Goal: Transaction & Acquisition: Purchase product/service

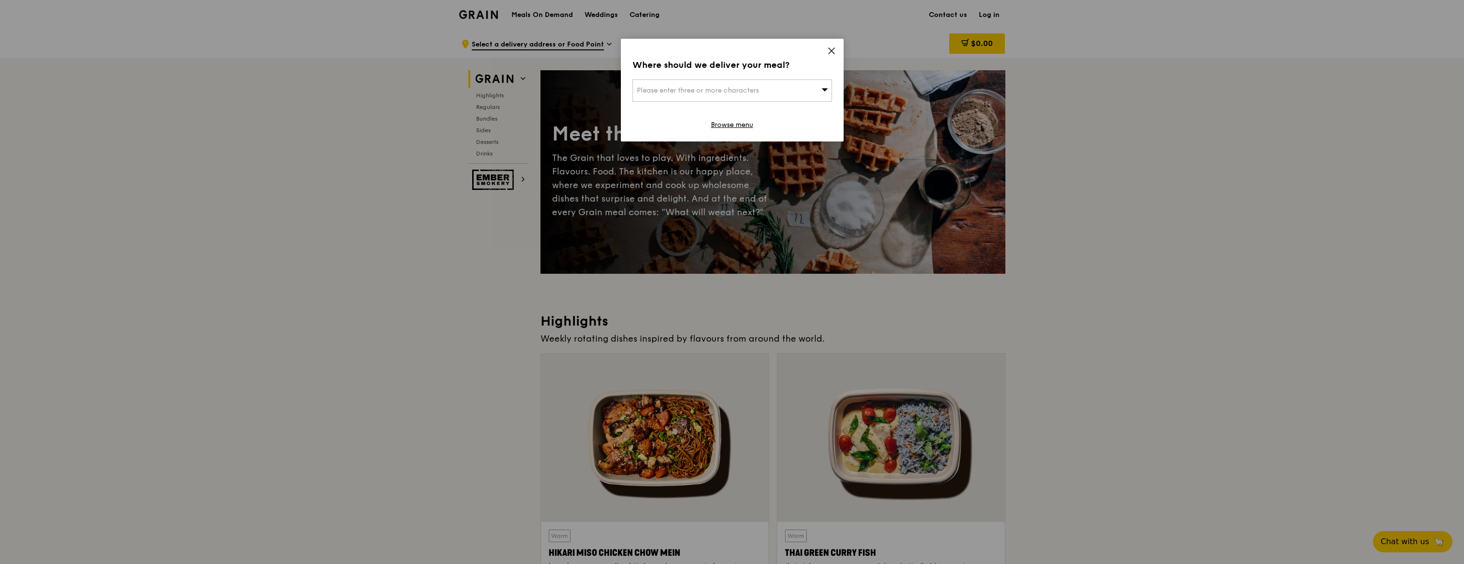
click at [796, 96] on div "Please enter three or more characters" at bounding box center [732, 90] width 200 height 22
type input "n"
type input "New phoenix"
click at [770, 112] on div "[GEOGRAPHIC_DATA]" at bounding box center [708, 110] width 143 height 10
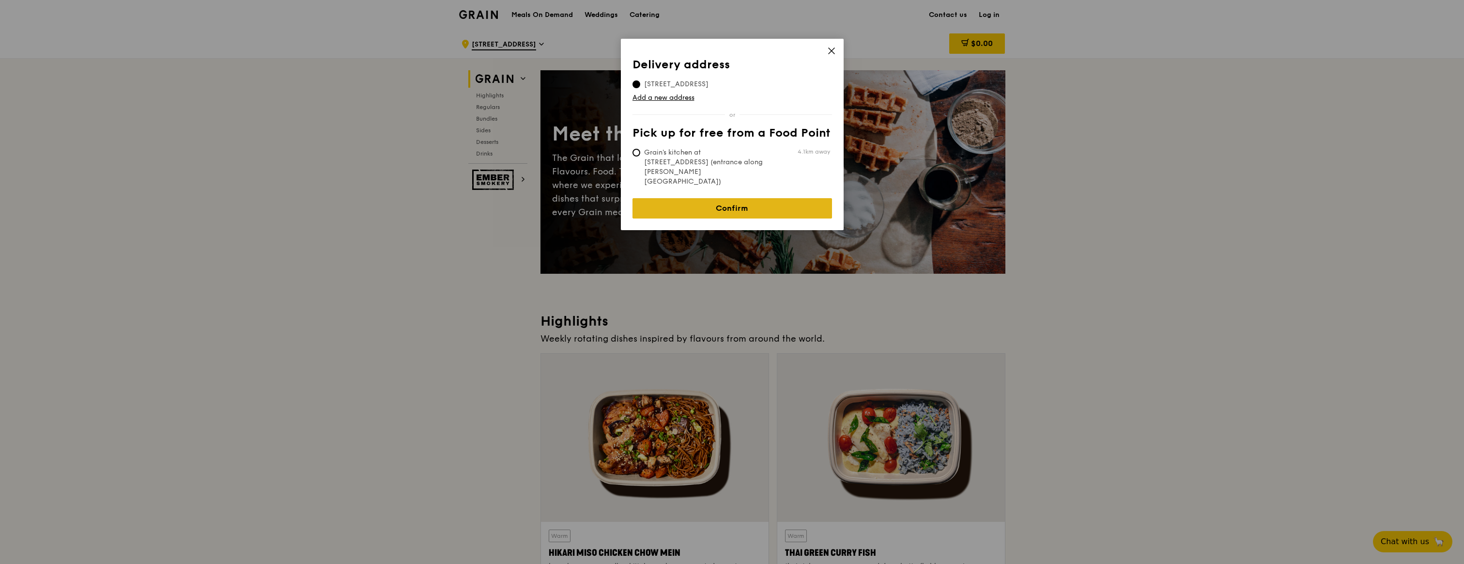
click at [727, 198] on link "Confirm" at bounding box center [732, 208] width 200 height 20
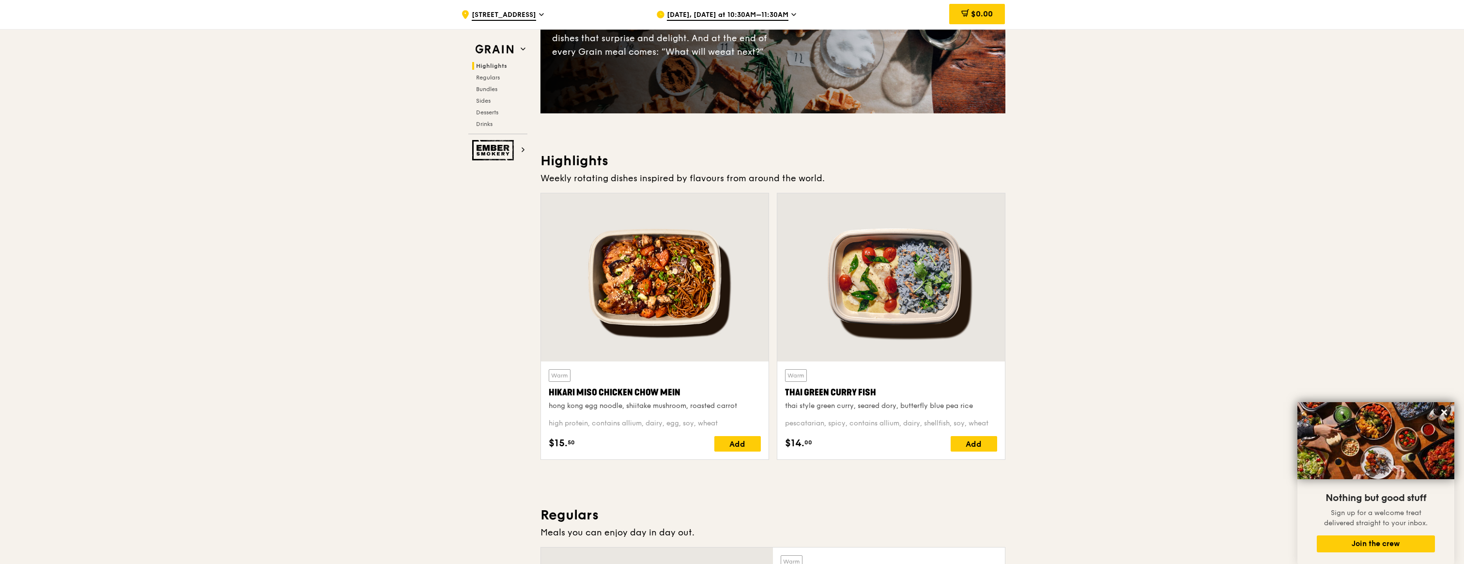
scroll to position [215, 0]
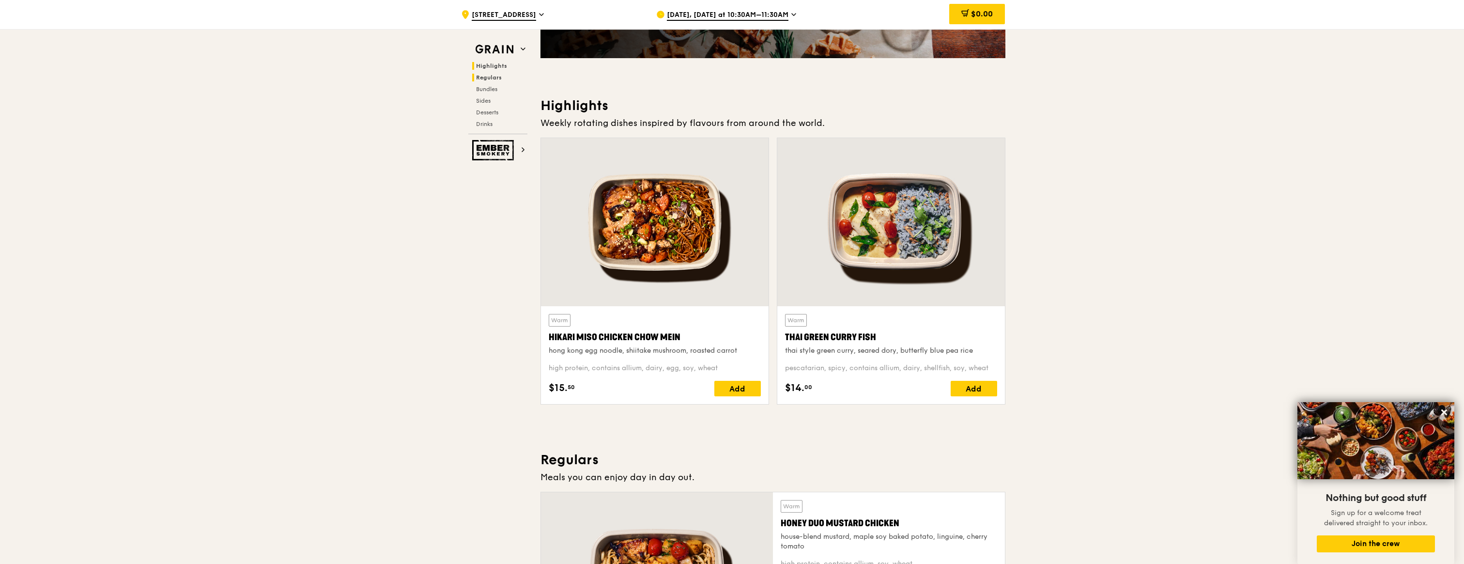
click at [486, 80] on span "Regulars" at bounding box center [489, 77] width 26 height 7
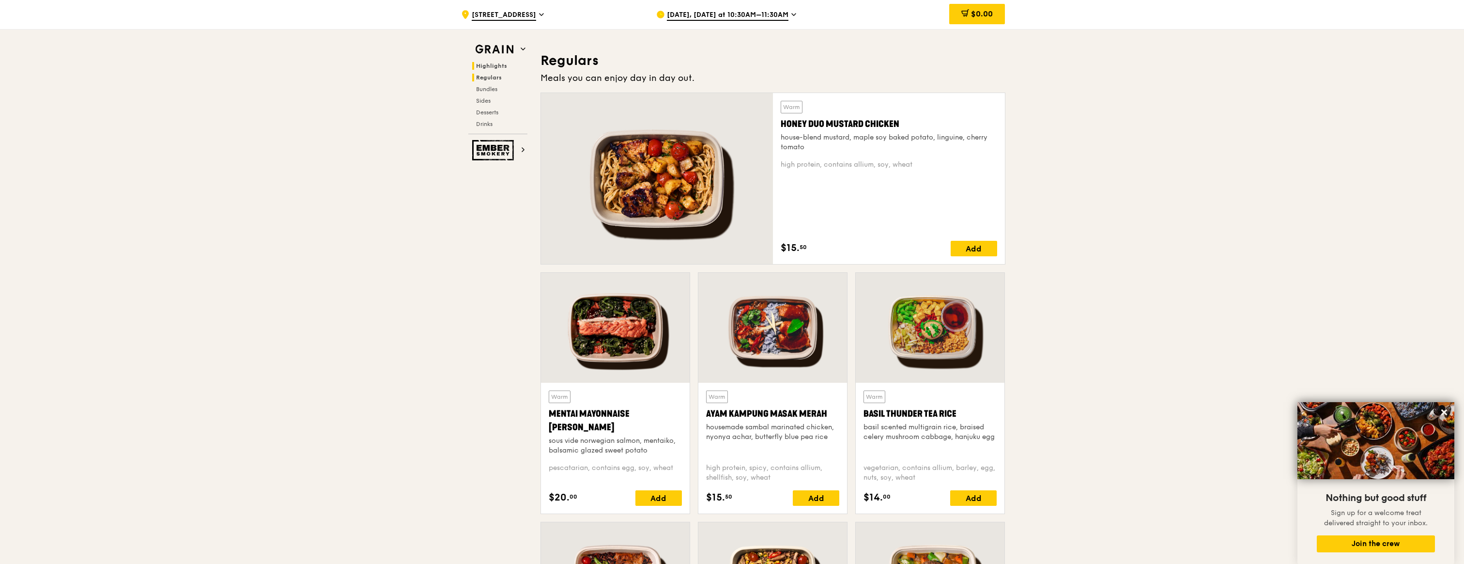
scroll to position [627, 0]
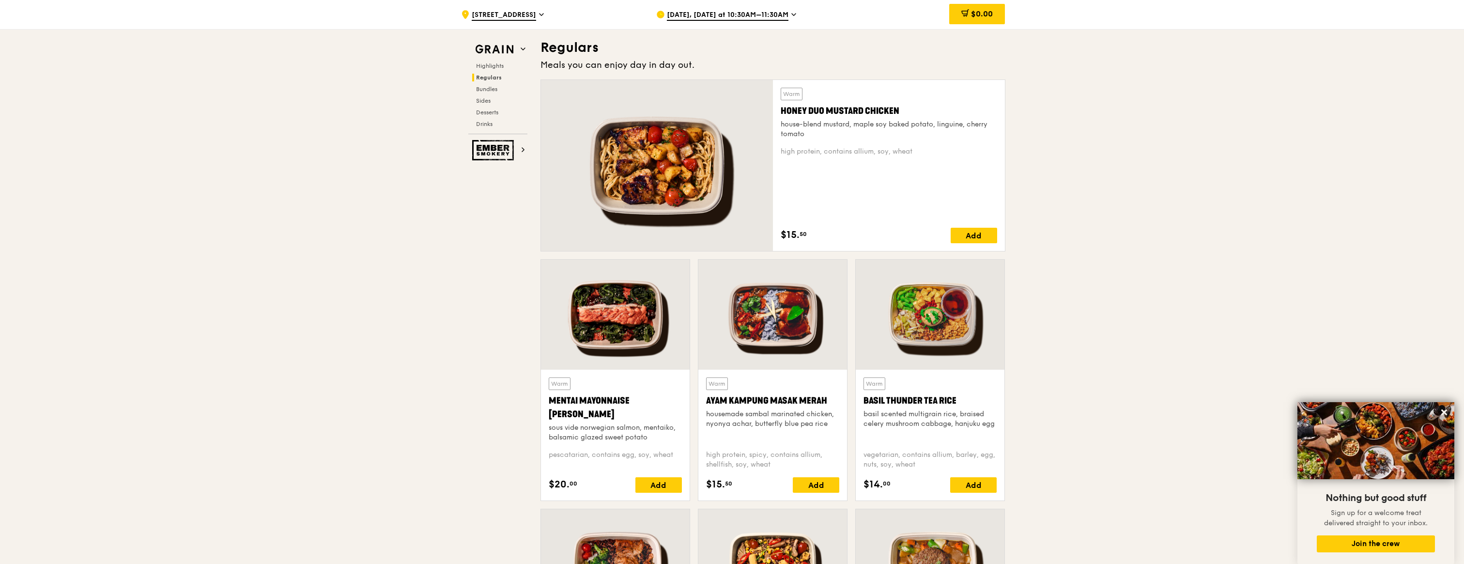
click at [679, 200] on div at bounding box center [657, 165] width 232 height 171
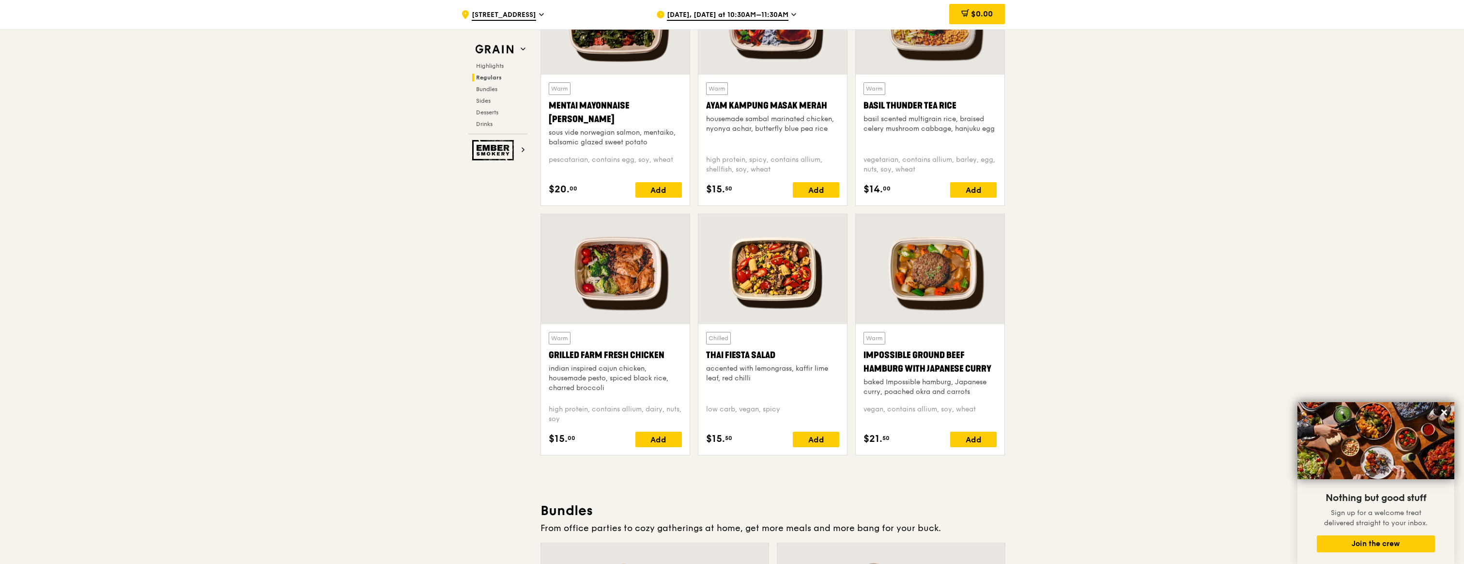
click at [660, 279] on div at bounding box center [615, 269] width 149 height 110
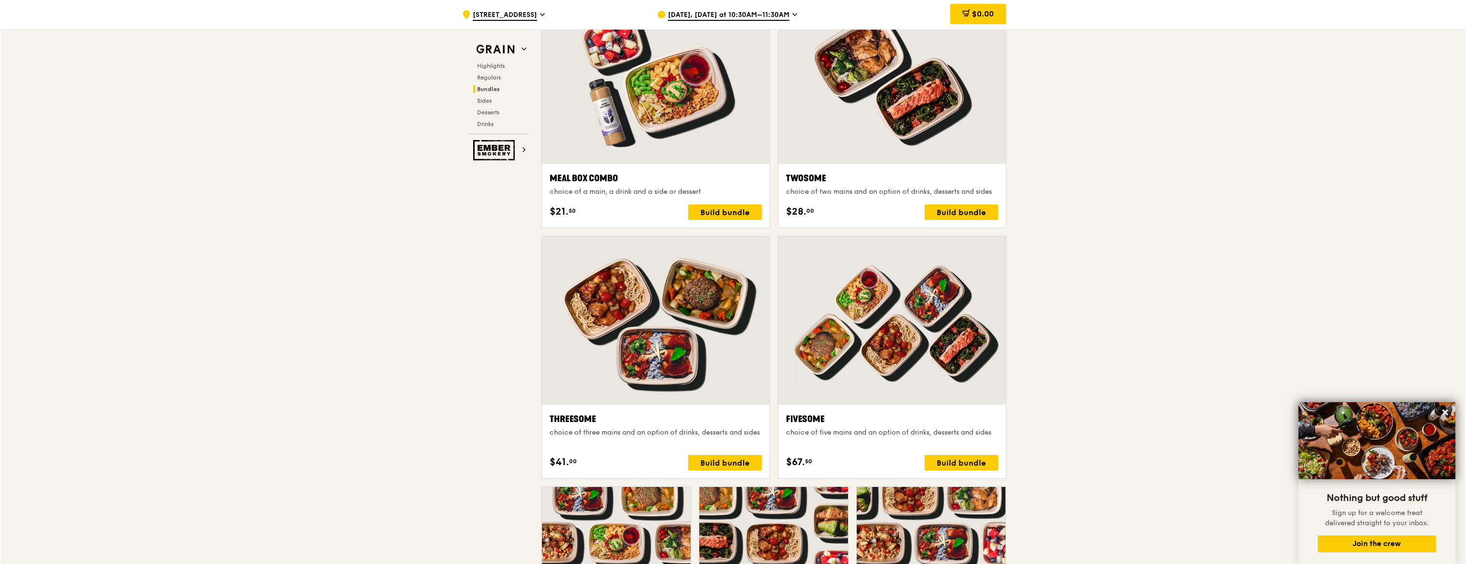
scroll to position [1449, 0]
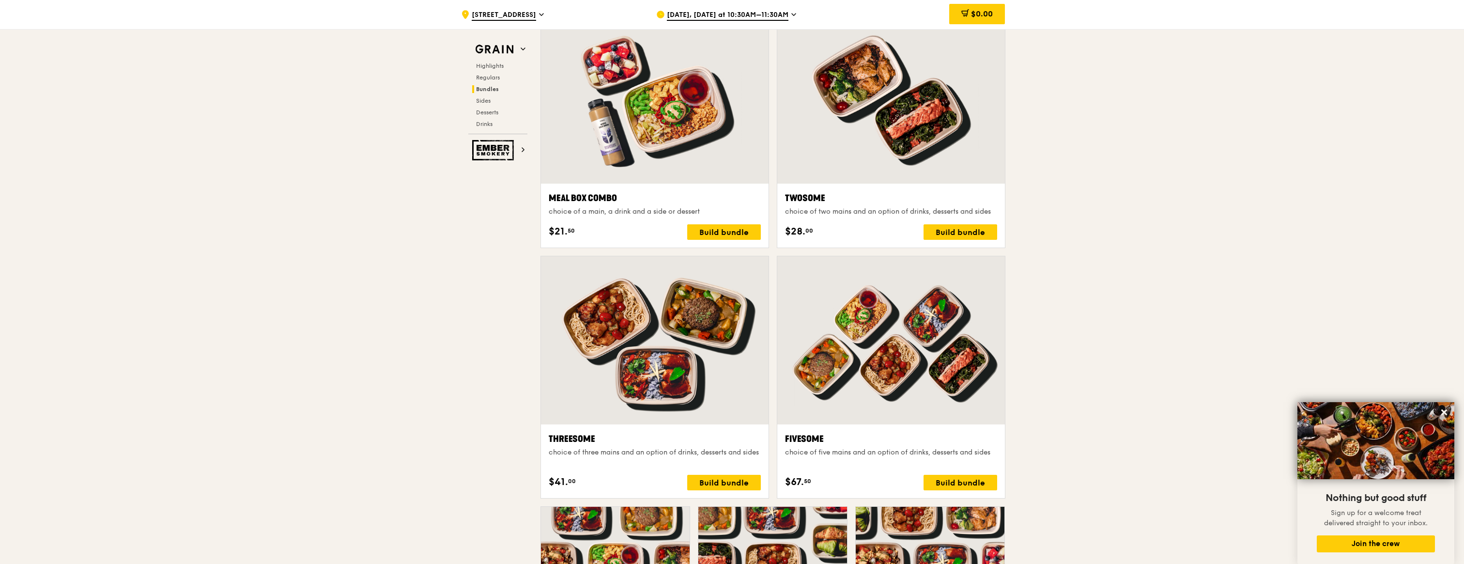
click at [664, 167] on div at bounding box center [655, 99] width 228 height 168
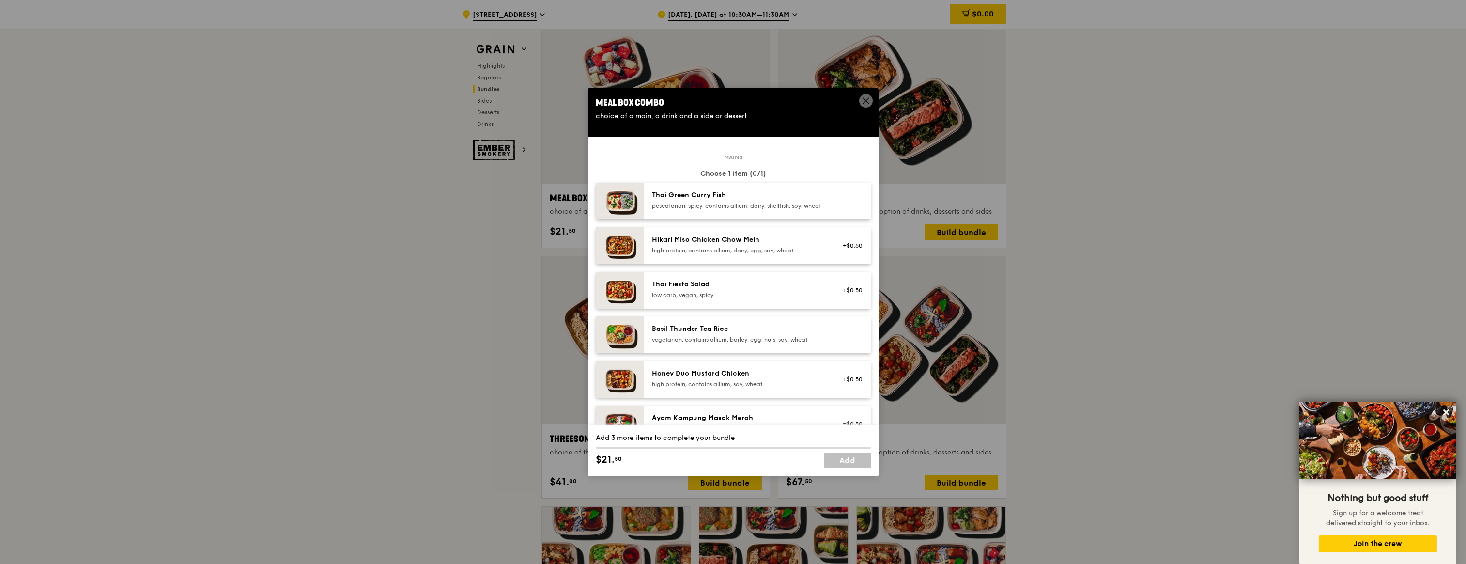
click at [783, 256] on div "Hikari Miso Chicken Chow Mein high protein, contains allium, dairy, egg, soy, w…" at bounding box center [738, 245] width 185 height 21
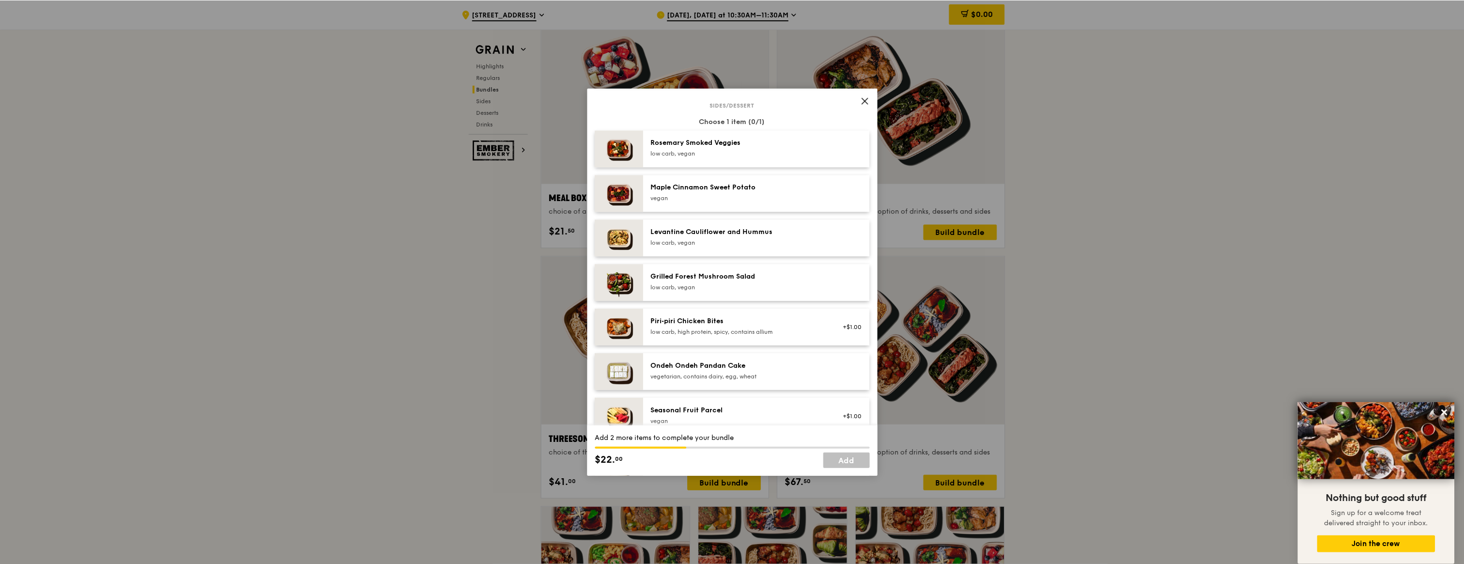
scroll to position [565, 0]
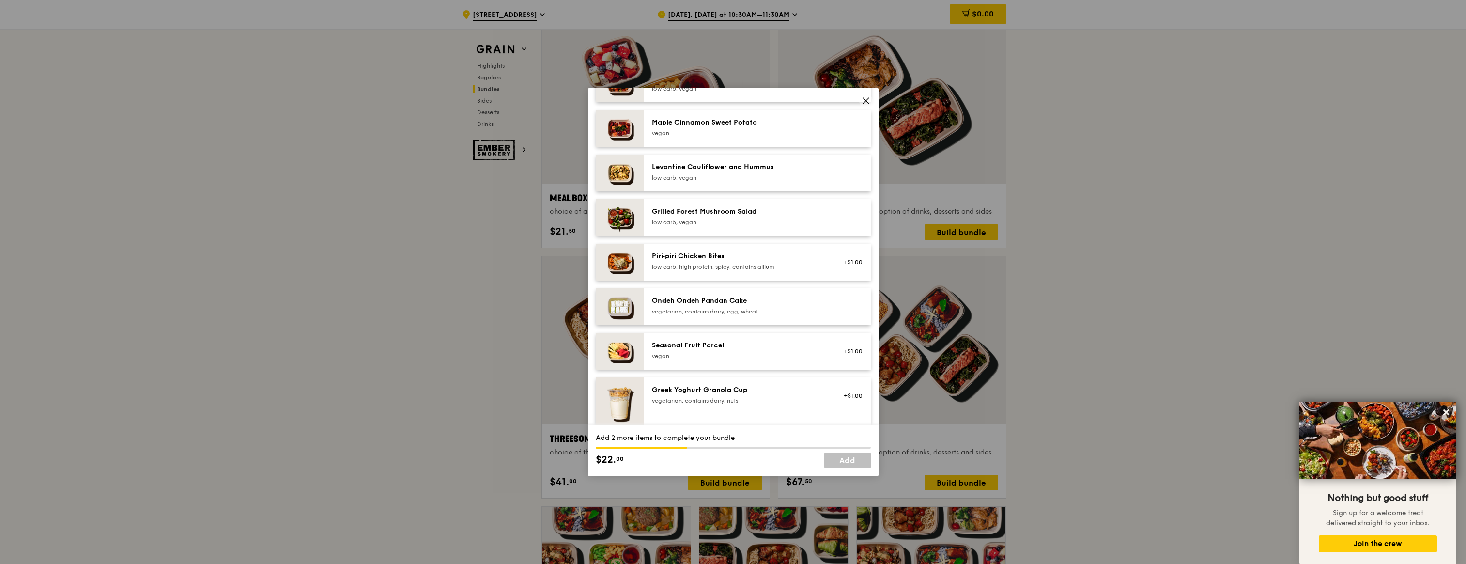
click at [869, 105] on icon at bounding box center [866, 100] width 9 height 9
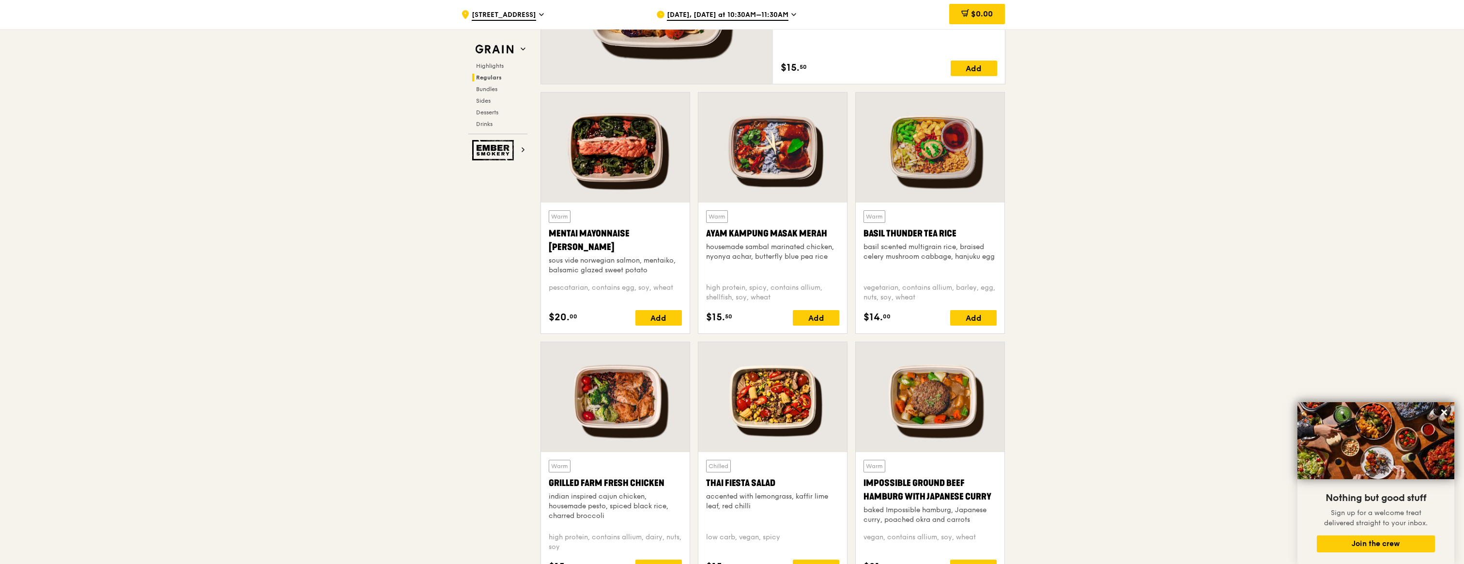
scroll to position [616, 0]
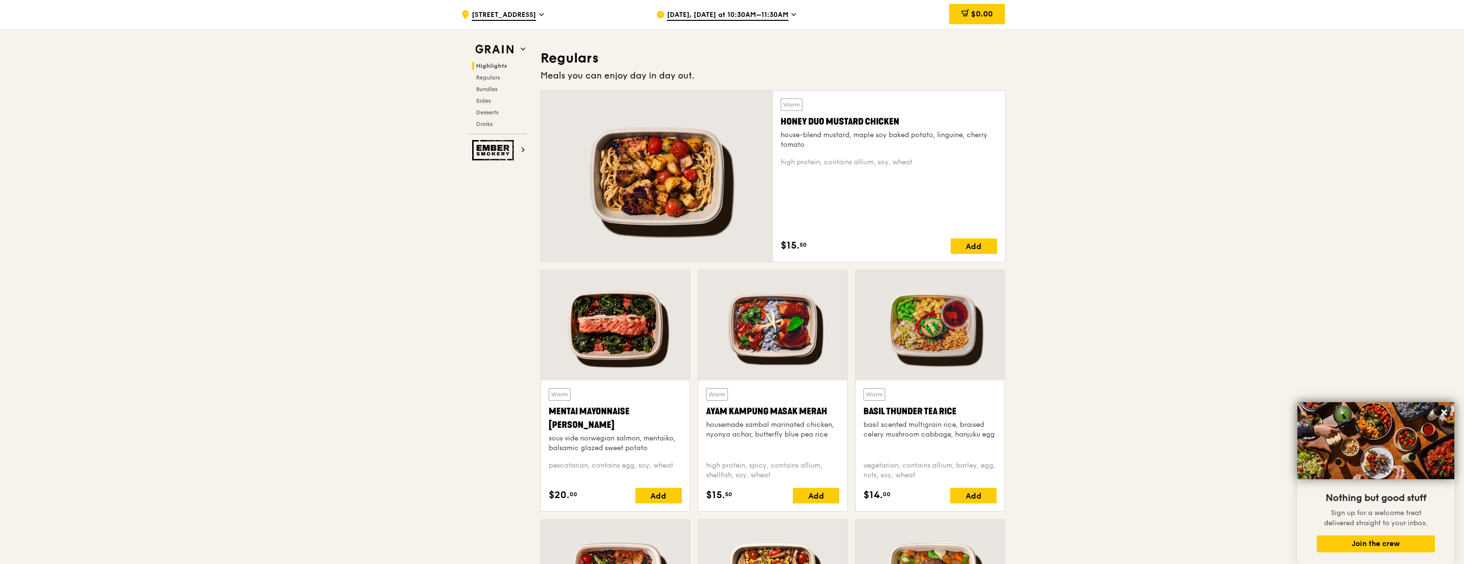
click at [706, 204] on div at bounding box center [657, 176] width 232 height 171
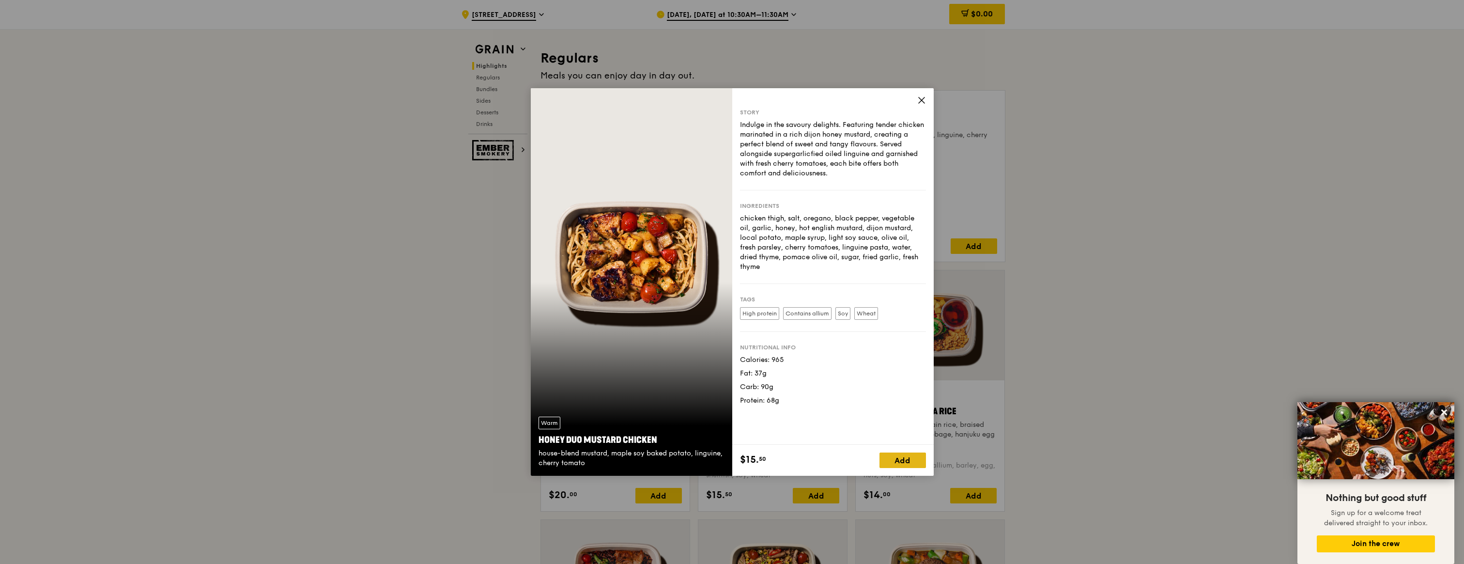
click at [920, 466] on div "Add" at bounding box center [902, 459] width 46 height 15
click at [923, 460] on span at bounding box center [917, 459] width 15 height 15
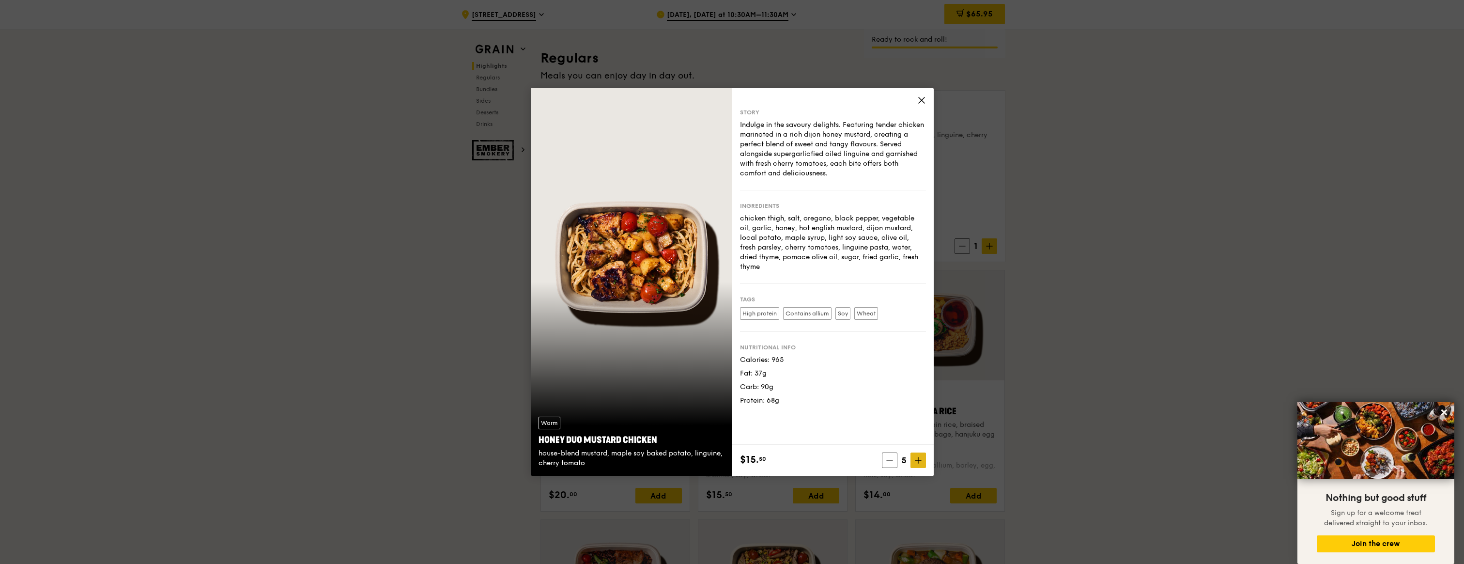
click at [923, 460] on span at bounding box center [917, 459] width 15 height 15
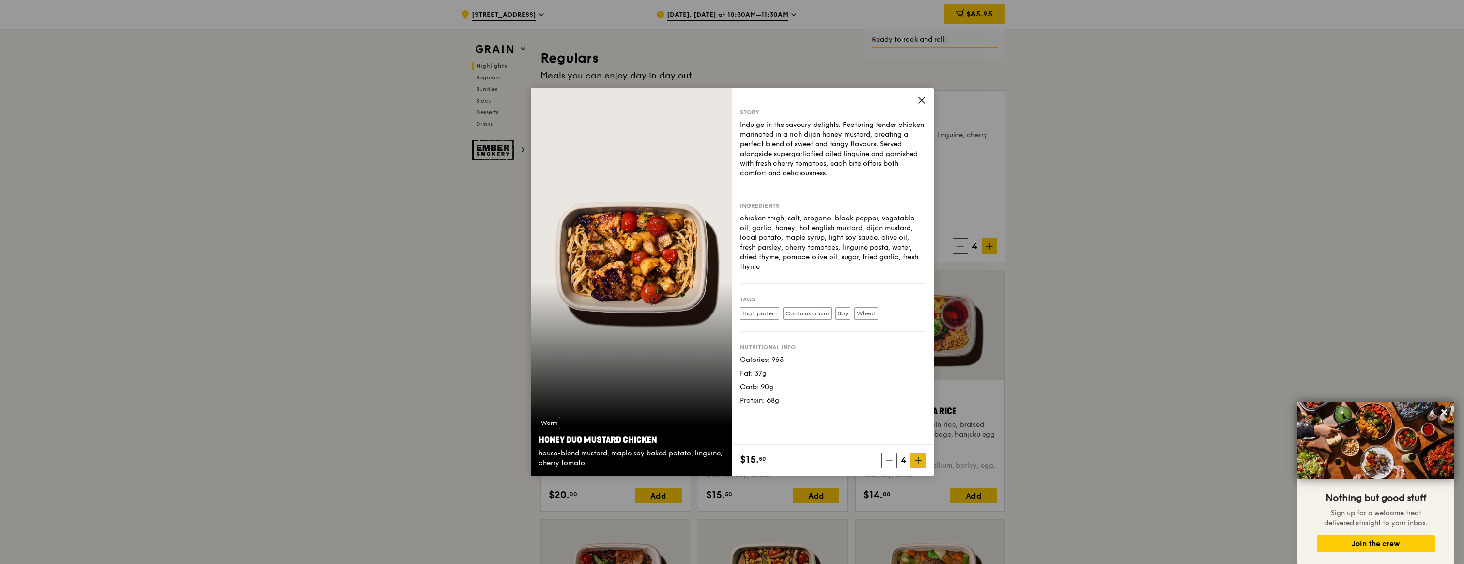
click at [923, 460] on span at bounding box center [917, 459] width 15 height 15
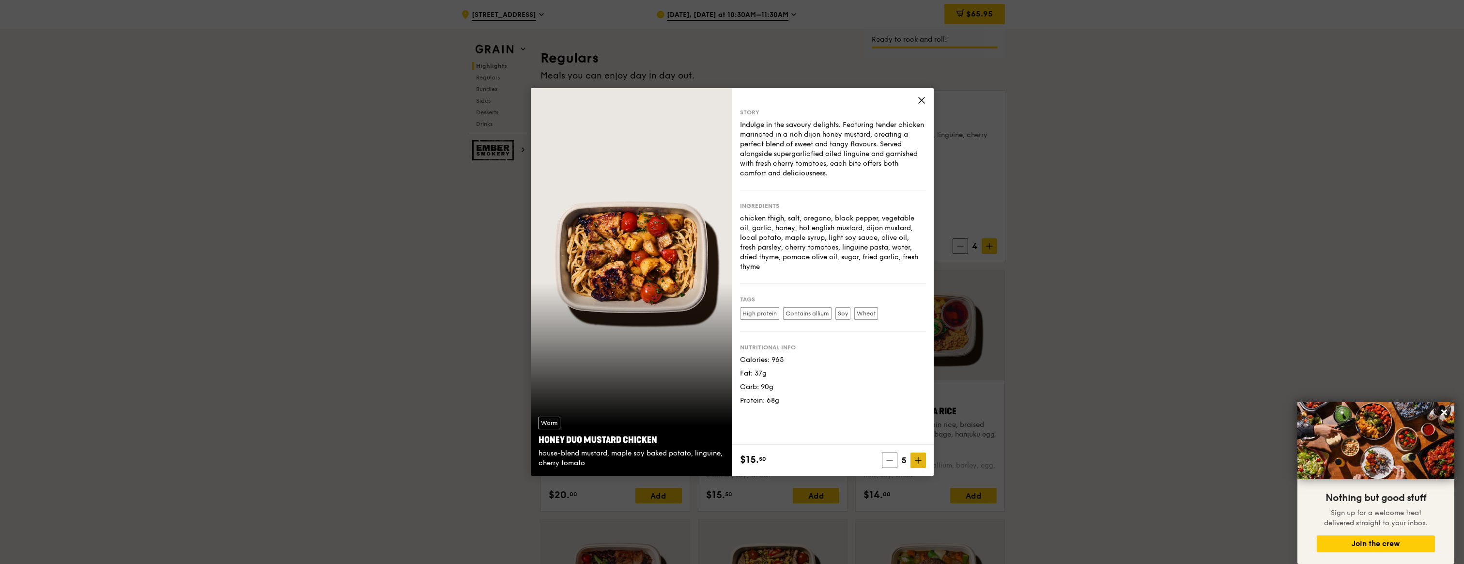
click at [923, 460] on span at bounding box center [917, 459] width 15 height 15
click at [923, 461] on span at bounding box center [917, 459] width 15 height 15
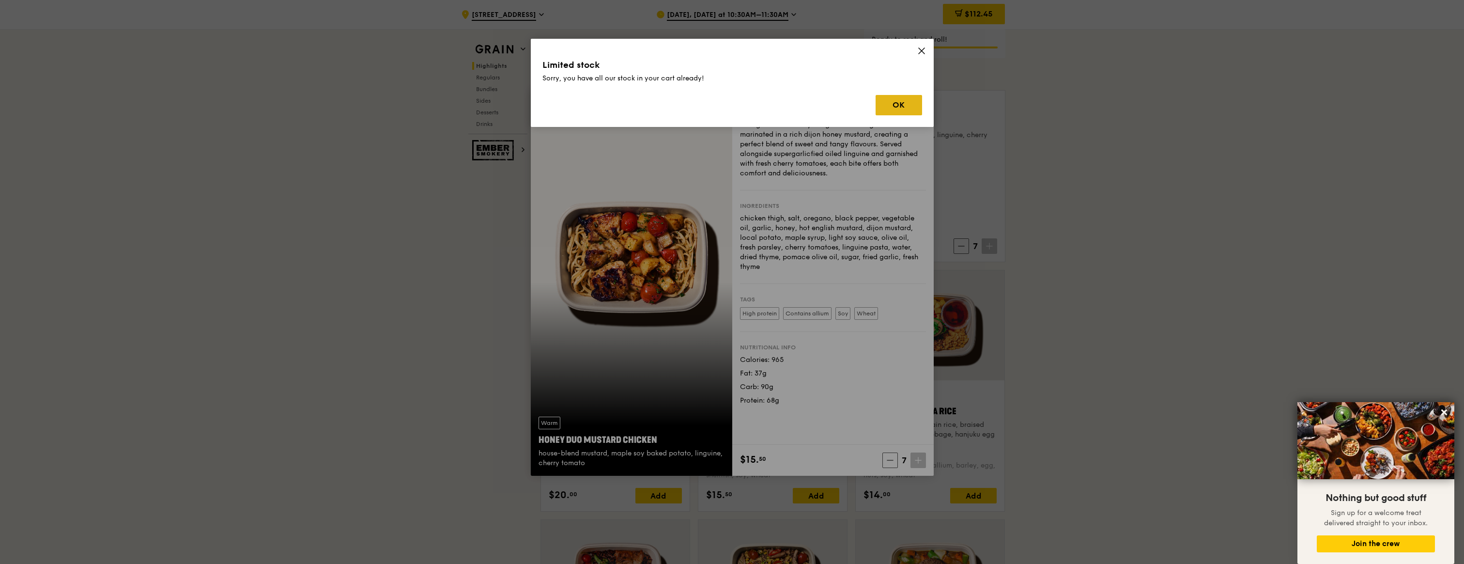
click at [898, 110] on button "OK" at bounding box center [899, 105] width 46 height 20
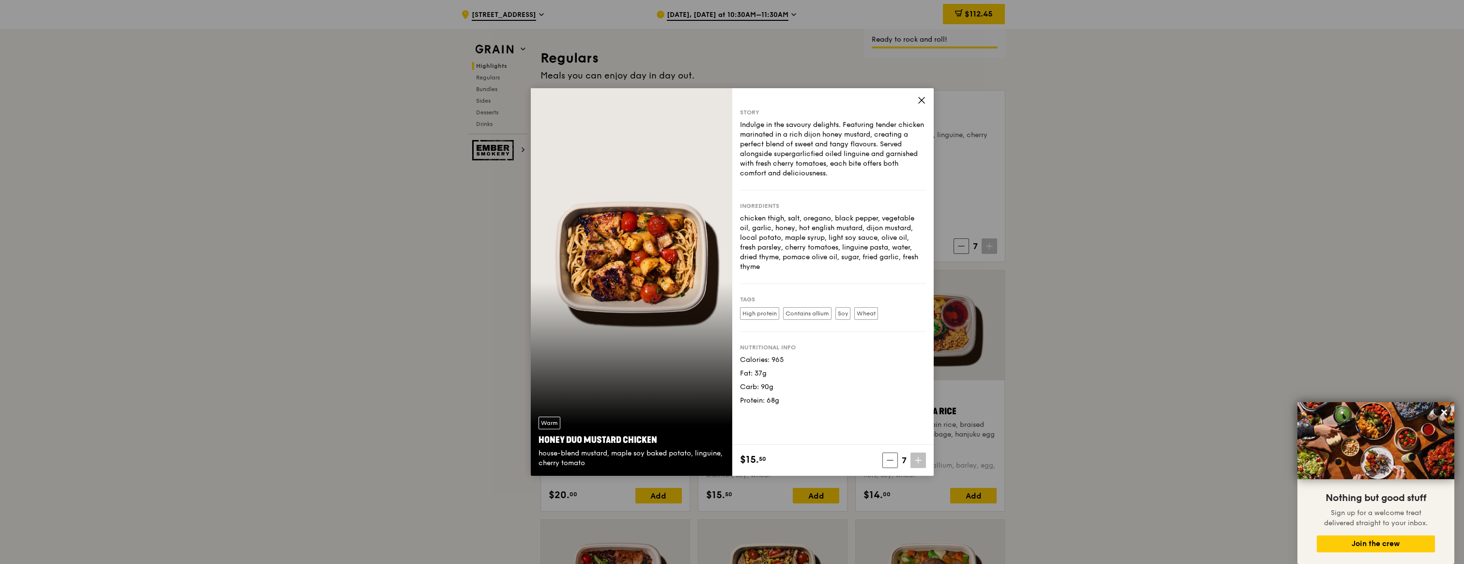
click at [926, 460] on div "$15. 50 7" at bounding box center [832, 460] width 201 height 31
click at [924, 462] on span at bounding box center [917, 459] width 15 height 15
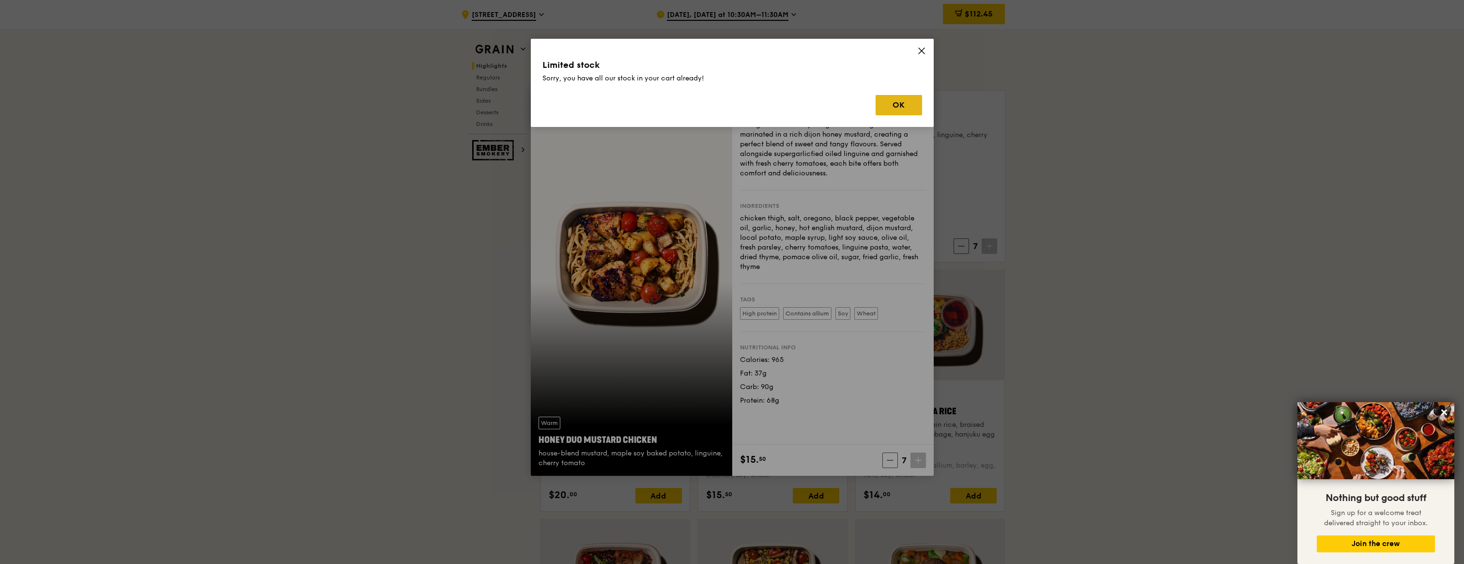
click at [895, 108] on button "OK" at bounding box center [899, 105] width 46 height 20
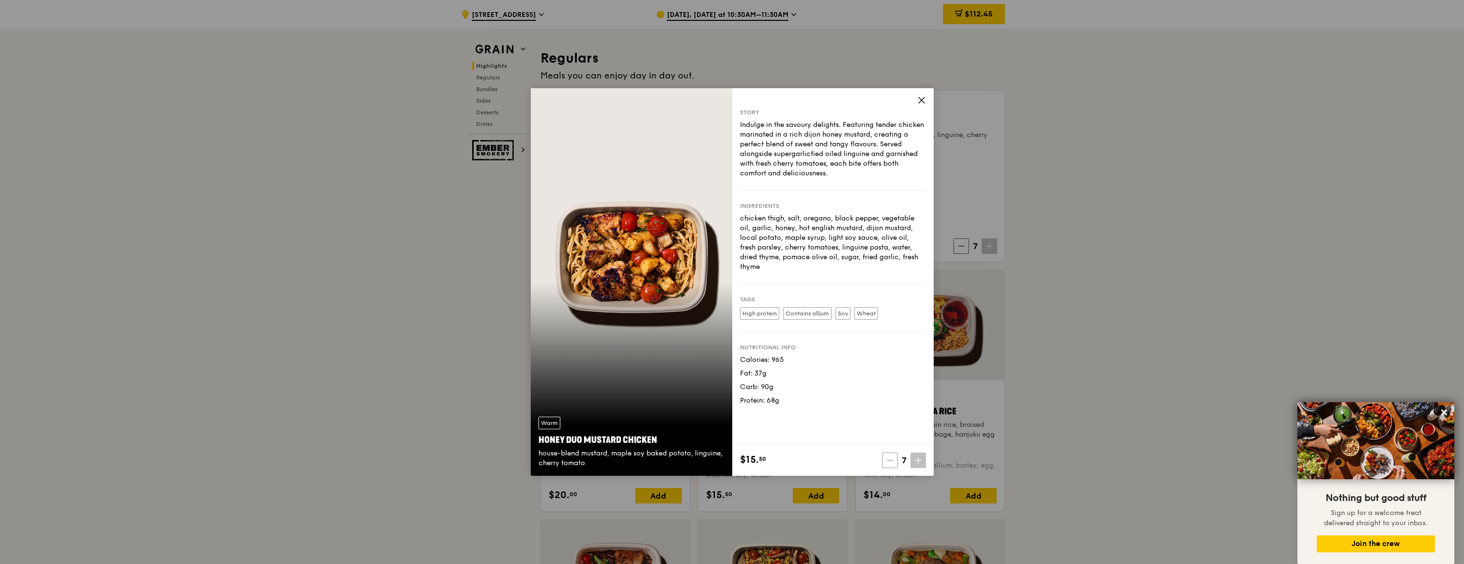
click at [889, 462] on icon at bounding box center [890, 460] width 7 height 7
click at [927, 463] on div "$15. 50 6" at bounding box center [832, 460] width 201 height 31
click at [920, 464] on span at bounding box center [917, 459] width 15 height 15
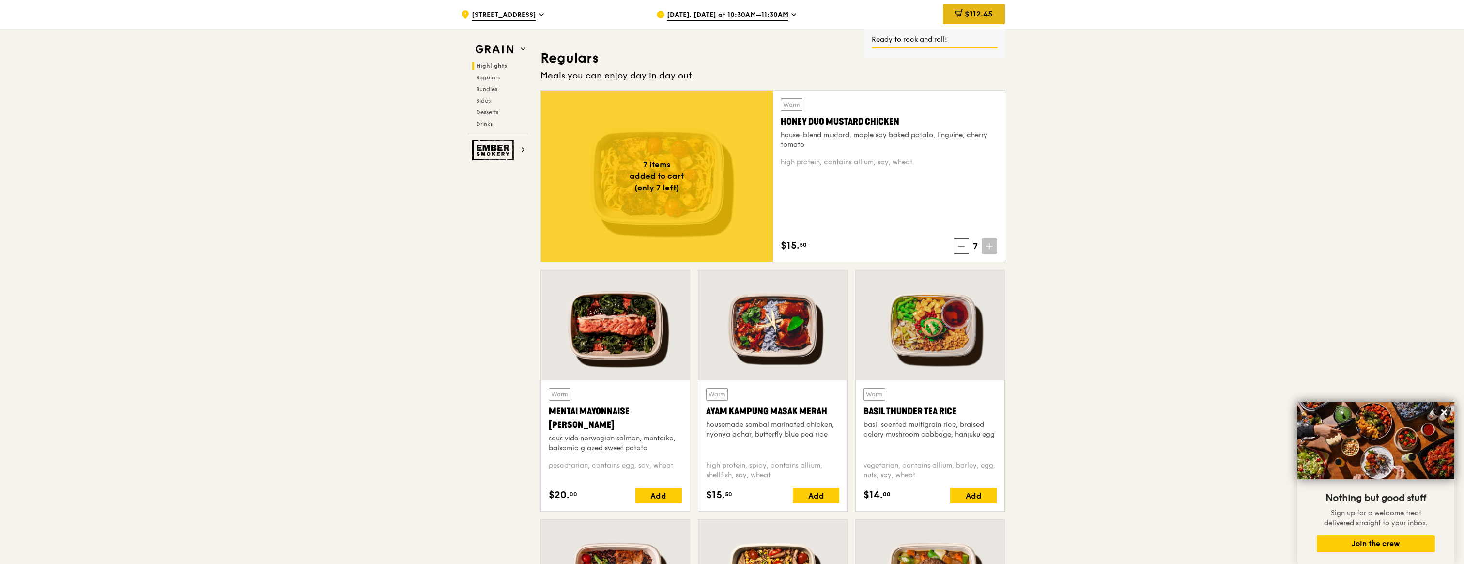
click at [956, 15] on icon at bounding box center [959, 13] width 8 height 8
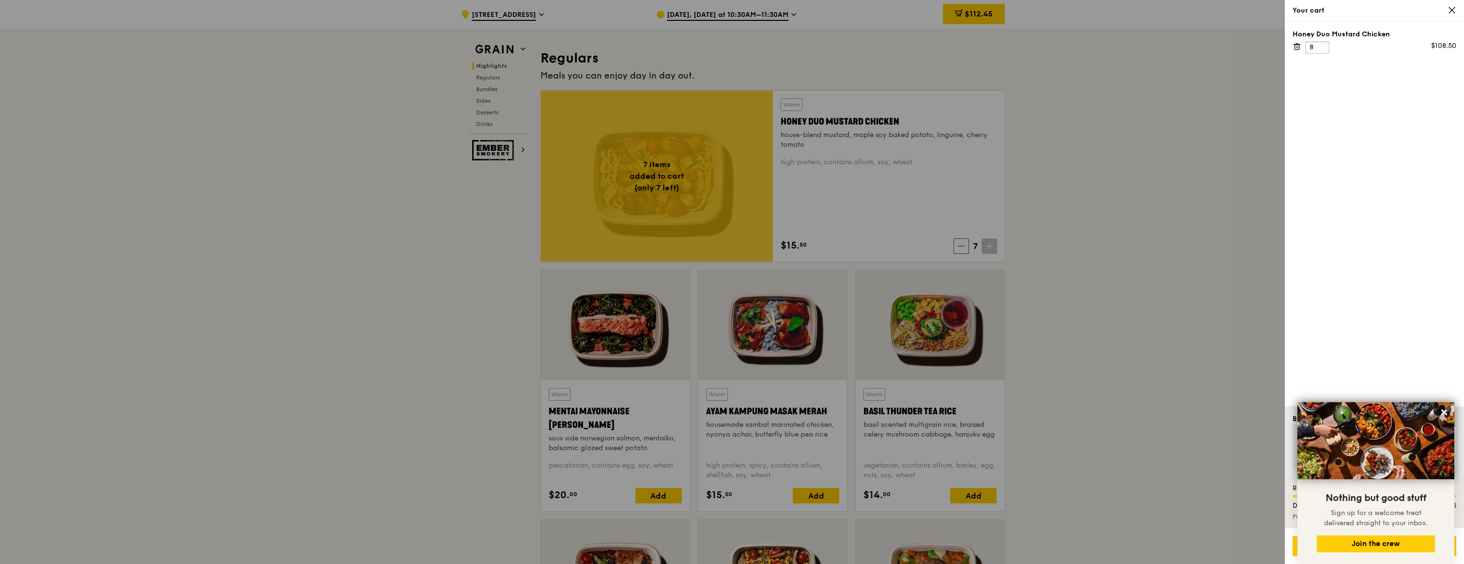
click at [1323, 46] on input "8" at bounding box center [1317, 47] width 24 height 13
click at [1367, 151] on div "Honey Duo Mustard Chicken Only 7 available 8 $124.00" at bounding box center [1374, 214] width 179 height 385
type input "7"
click at [1322, 60] on input "7" at bounding box center [1317, 55] width 24 height 13
click at [1441, 413] on icon at bounding box center [1444, 412] width 9 height 9
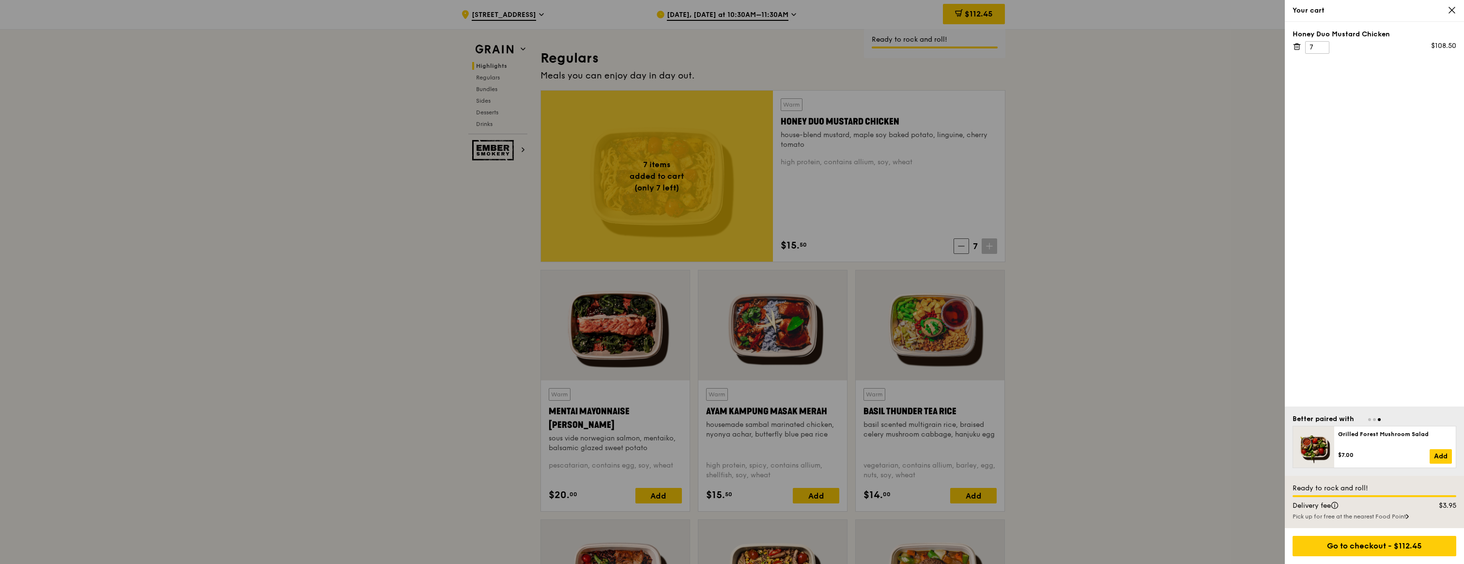
click at [1371, 372] on div "Honey Duo Mustard Chicken 7 $108.50" at bounding box center [1374, 214] width 179 height 385
click at [1296, 547] on div "Go to checkout - $112.45" at bounding box center [1375, 546] width 164 height 20
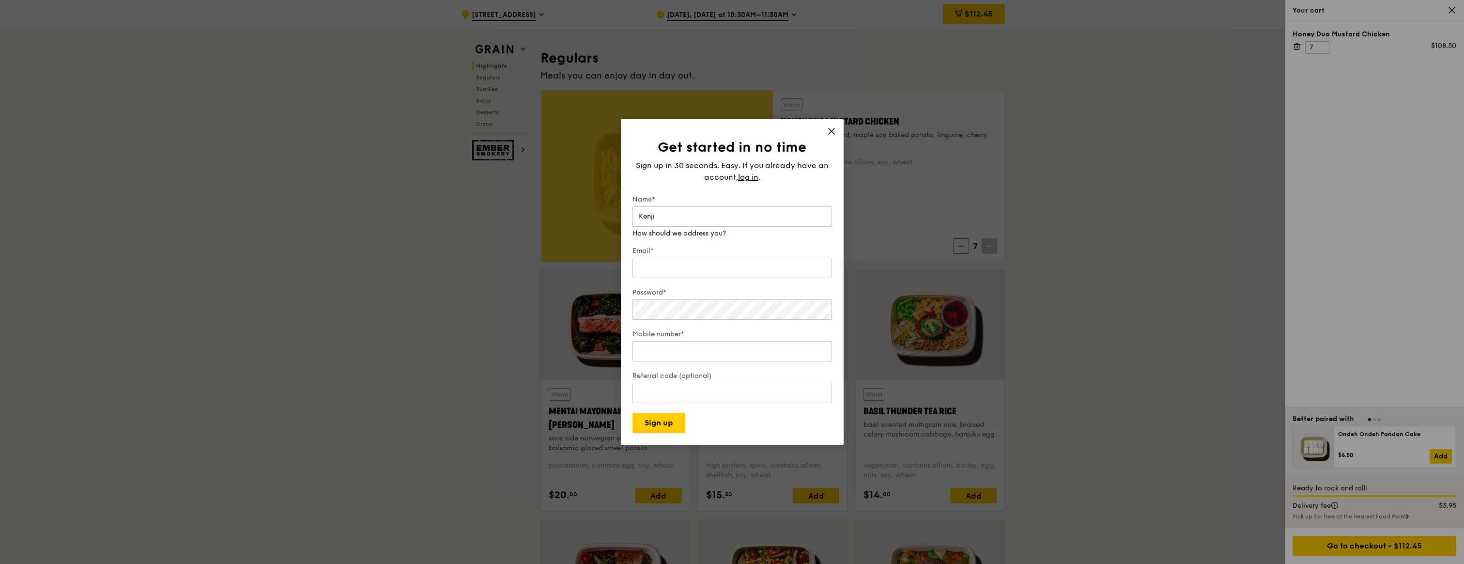
type input "Kenji"
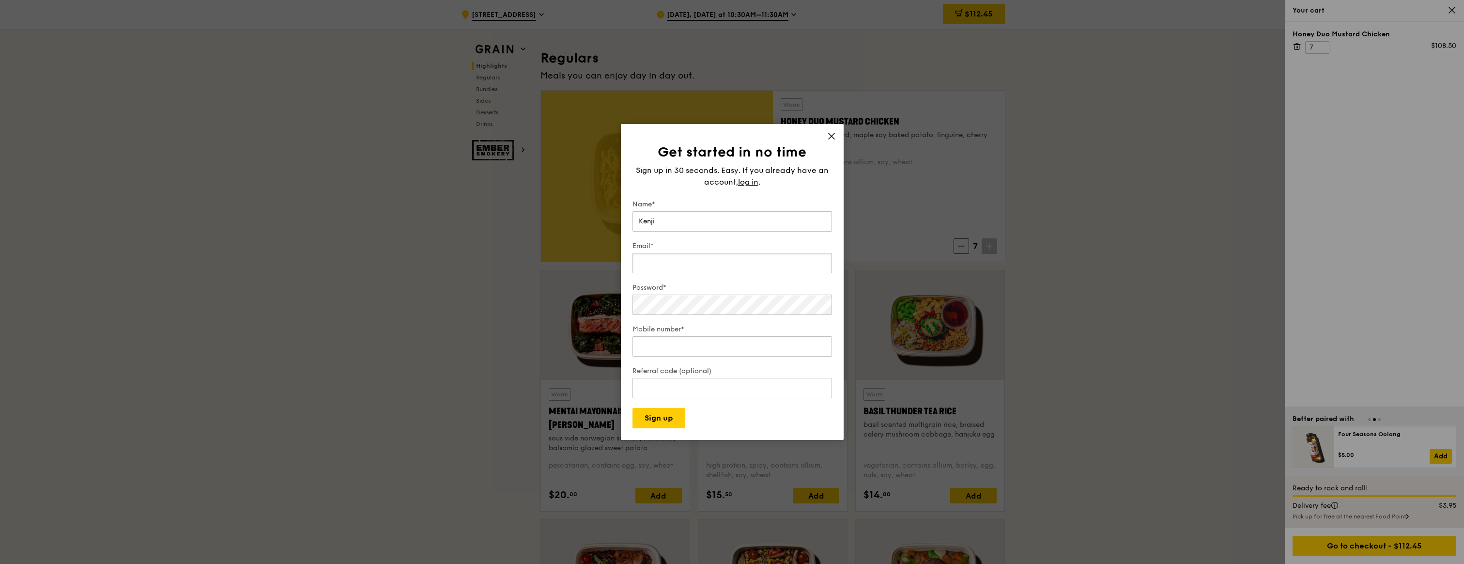
type input "[EMAIL_ADDRESS][DOMAIN_NAME]"
click at [760, 345] on input "Mobile number*" at bounding box center [732, 346] width 200 height 20
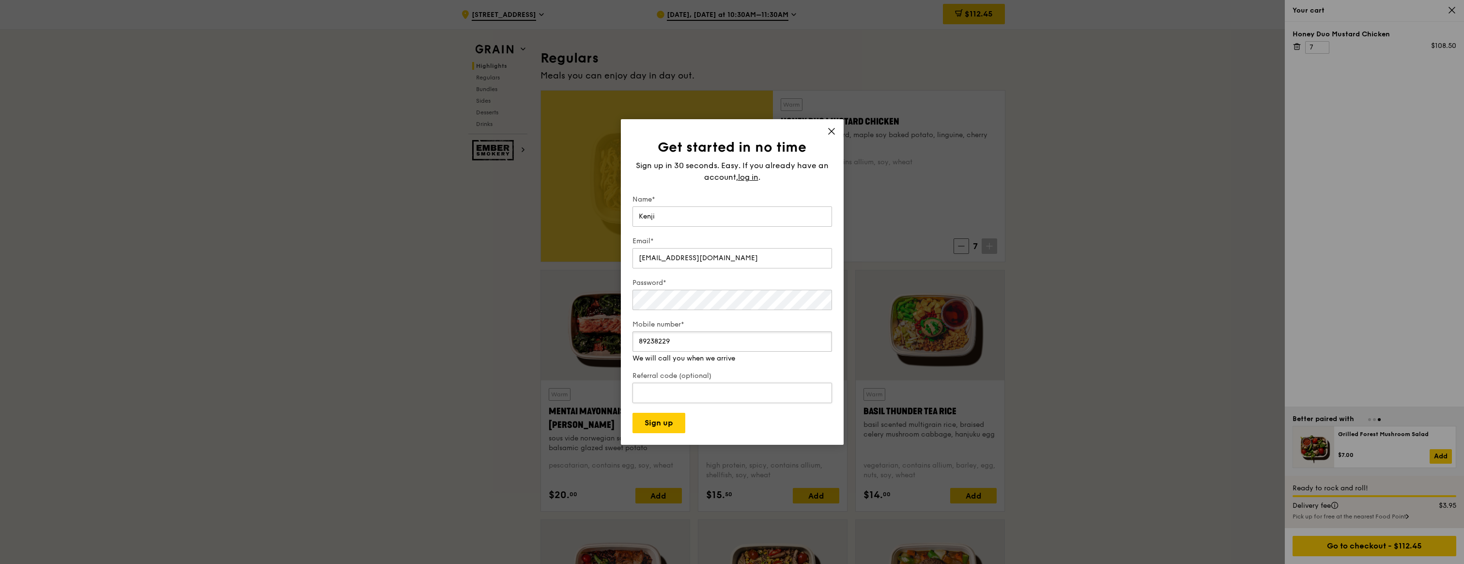
type input "89238229"
click at [719, 393] on div "Referral code (optional)" at bounding box center [732, 388] width 200 height 34
click at [628, 424] on div "Get started in no time Sign up in 30 seconds. Easy. If you already have an acco…" at bounding box center [732, 281] width 223 height 325
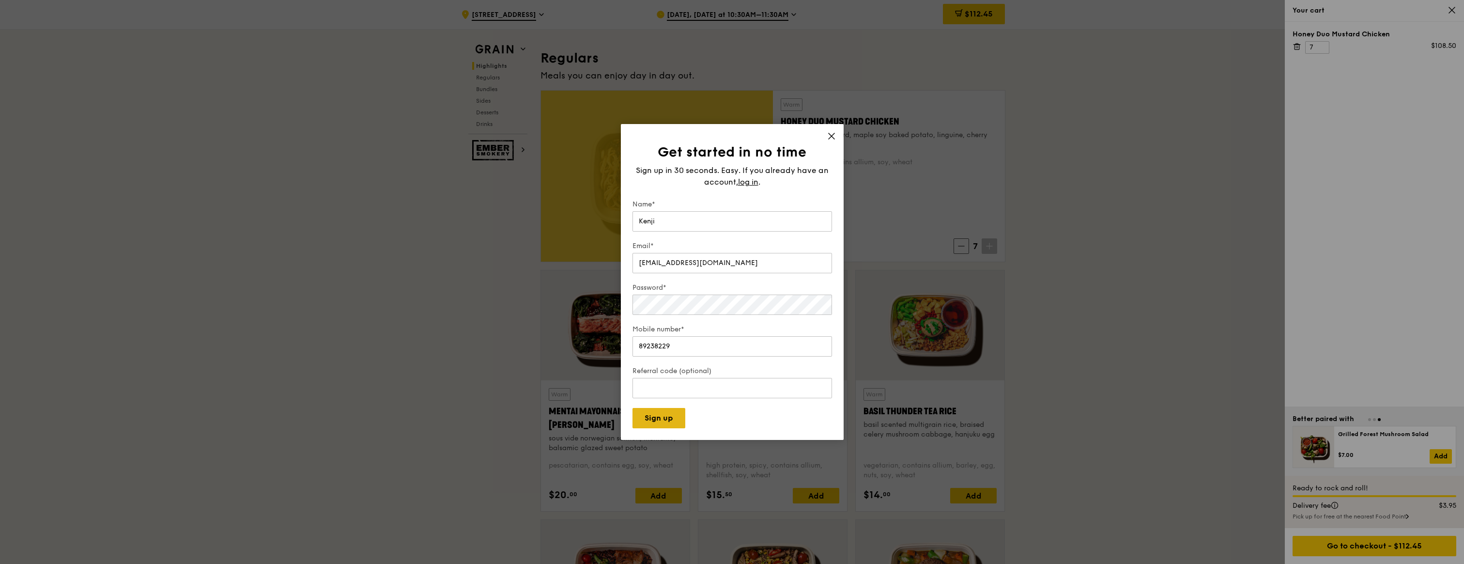
click at [633, 421] on button "Sign up" at bounding box center [658, 418] width 53 height 20
click at [736, 425] on form "Name* [PERSON_NAME] Email* [EMAIL_ADDRESS][DOMAIN_NAME] Password* Mobile number…" at bounding box center [732, 314] width 200 height 229
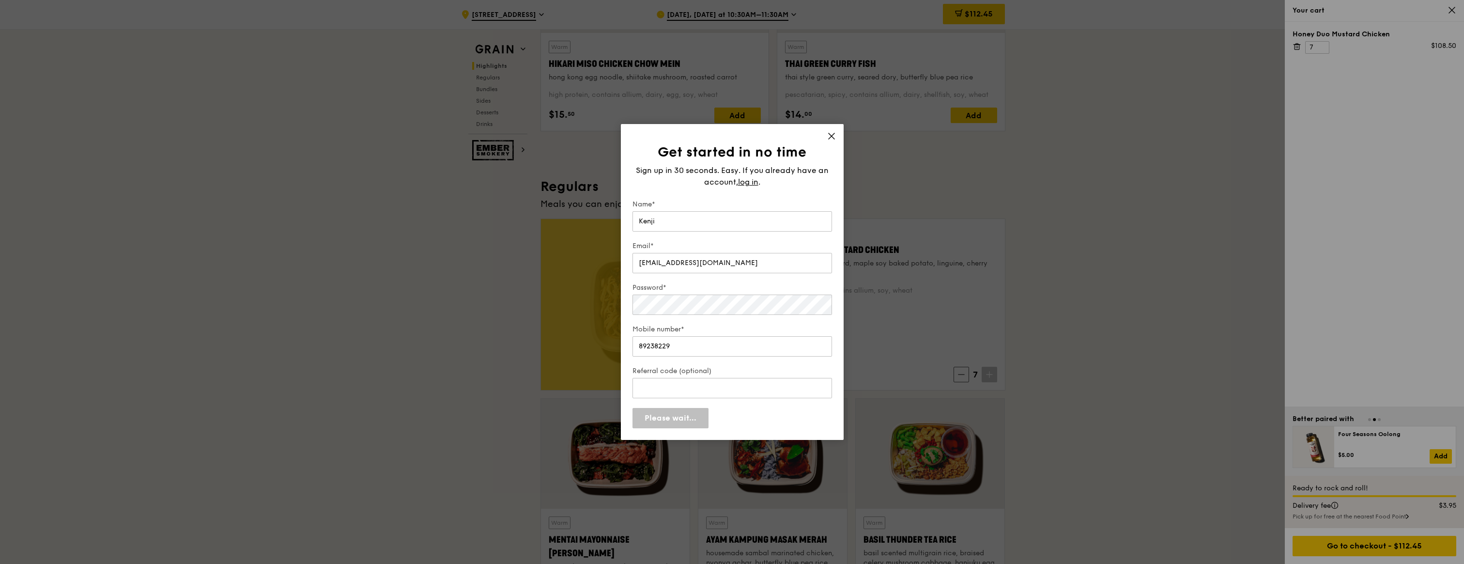
scroll to position [0, 0]
